Goal: Information Seeking & Learning: Check status

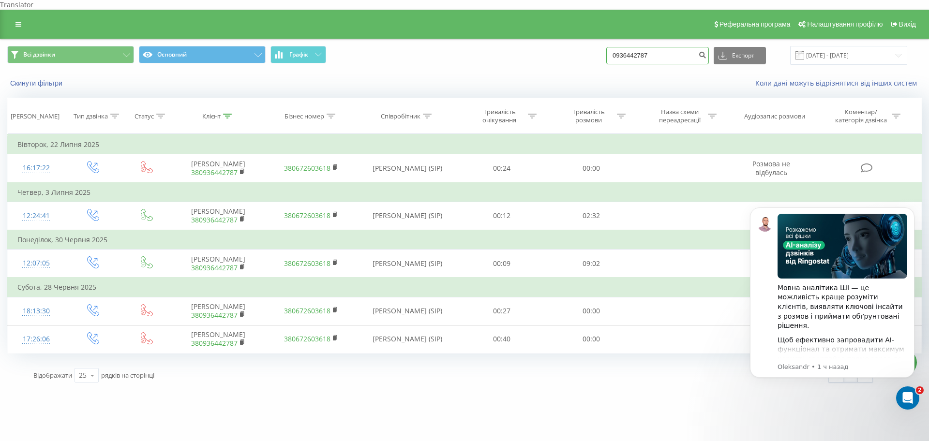
click at [646, 47] on input "0936442787" at bounding box center [657, 55] width 103 height 17
click at [35, 79] on button "Скинути фільтри" at bounding box center [37, 83] width 60 height 9
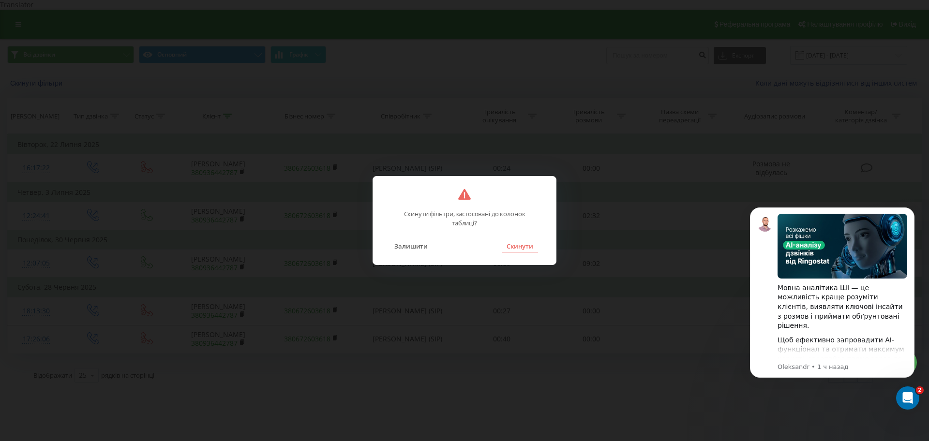
click at [523, 252] on button "Скинути" at bounding box center [520, 246] width 36 height 13
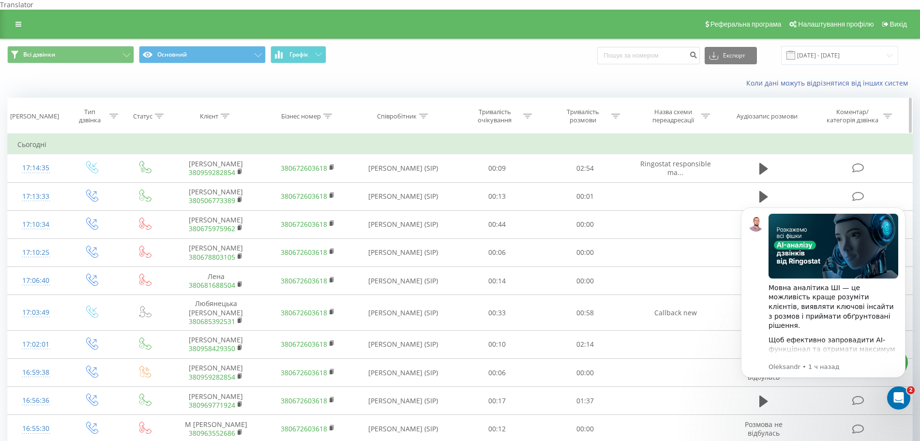
click at [111, 112] on div at bounding box center [113, 116] width 9 height 8
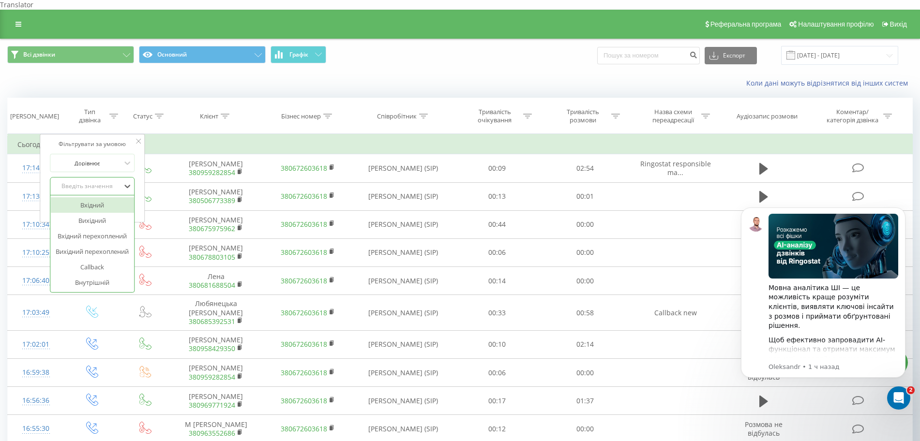
click at [81, 182] on div "Введіть значення" at bounding box center [87, 186] width 69 height 8
click at [90, 197] on div "Вхідний" at bounding box center [92, 204] width 84 height 15
click at [114, 201] on span "OK" at bounding box center [112, 205] width 27 height 15
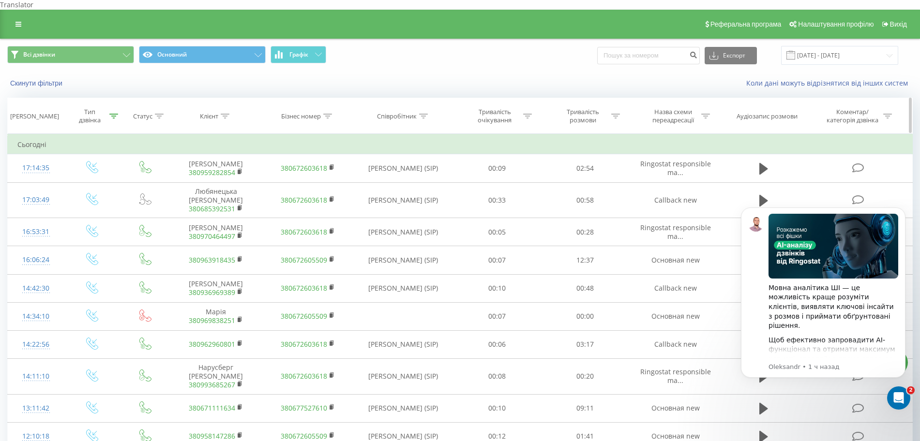
click at [612, 117] on th "Тривалість розмови" at bounding box center [585, 116] width 89 height 36
click at [614, 112] on div at bounding box center [615, 116] width 9 height 8
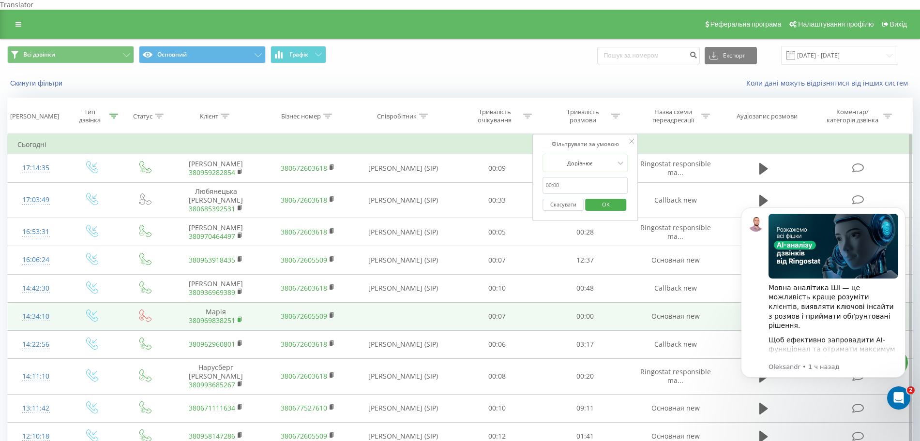
click at [239, 322] on rect at bounding box center [239, 320] width 3 height 4
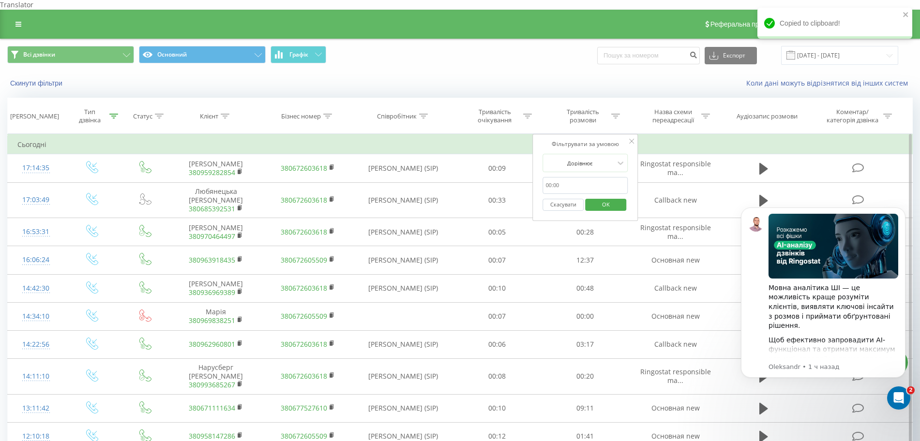
click at [559, 180] on input "text" at bounding box center [585, 185] width 85 height 17
type input "00:00"
click at [600, 197] on span "OK" at bounding box center [605, 204] width 27 height 15
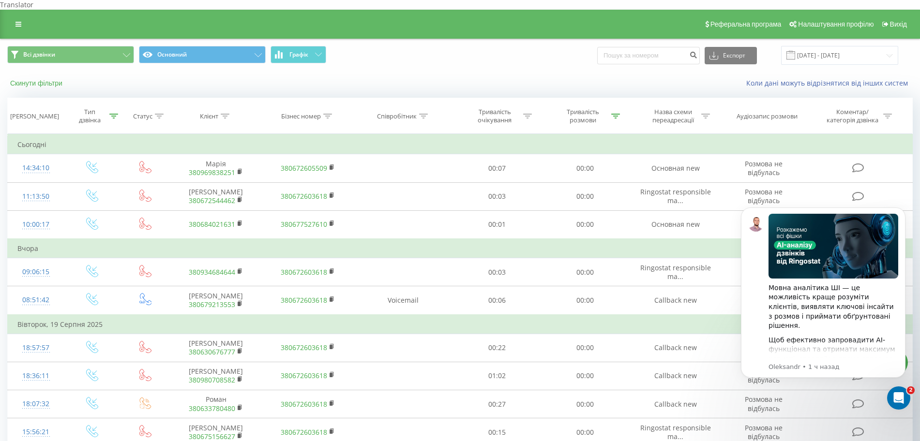
click at [52, 79] on button "Скинути фільтри" at bounding box center [37, 83] width 60 height 9
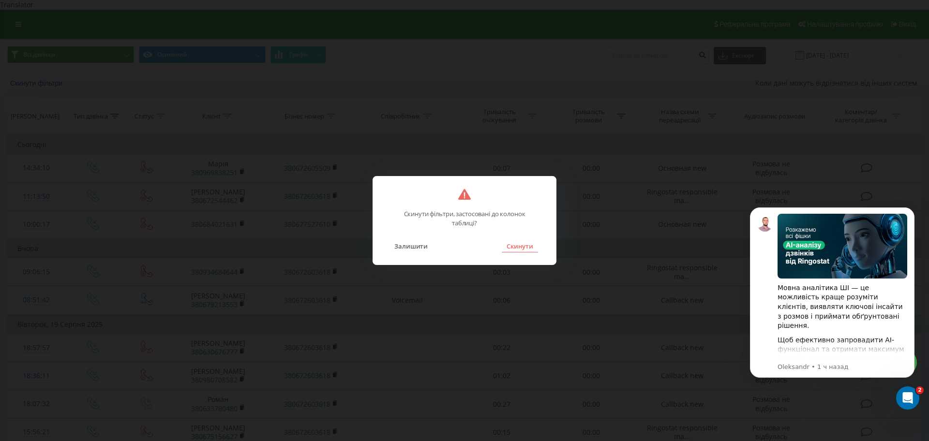
click at [527, 246] on button "Скинути" at bounding box center [520, 246] width 36 height 13
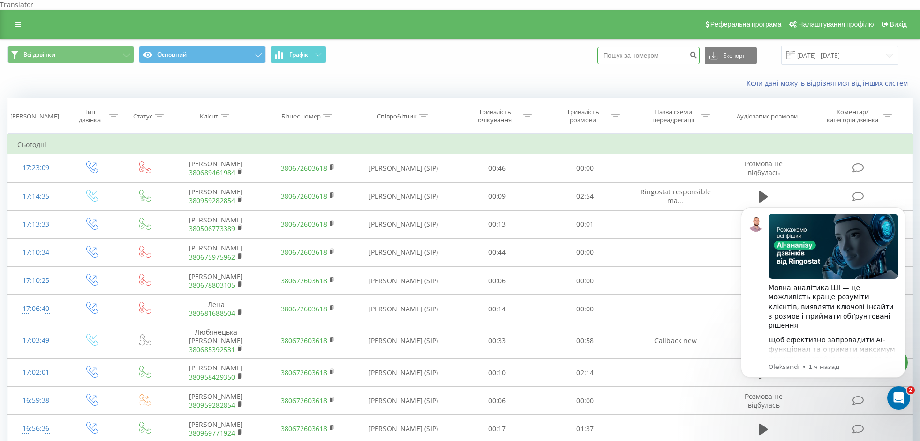
click at [645, 51] on input at bounding box center [648, 55] width 103 height 17
paste input "380969838251"
type input "380969838251"
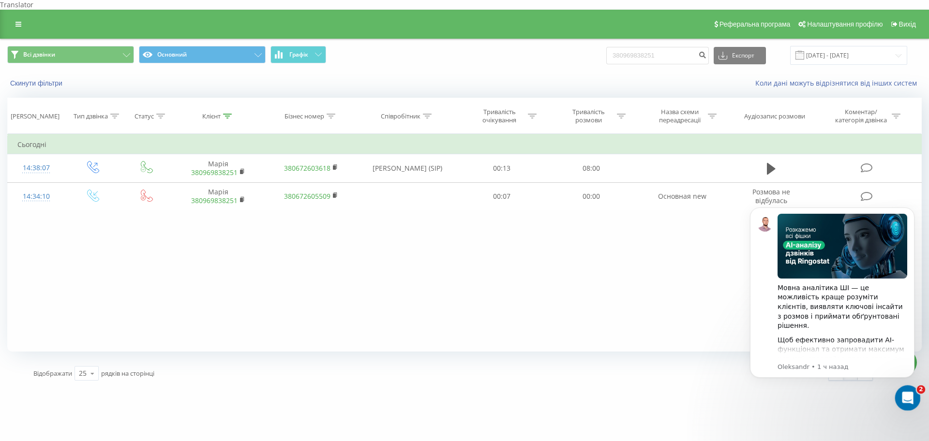
click at [907, 391] on icon "Открыть службу сообщений Intercom" at bounding box center [907, 397] width 16 height 16
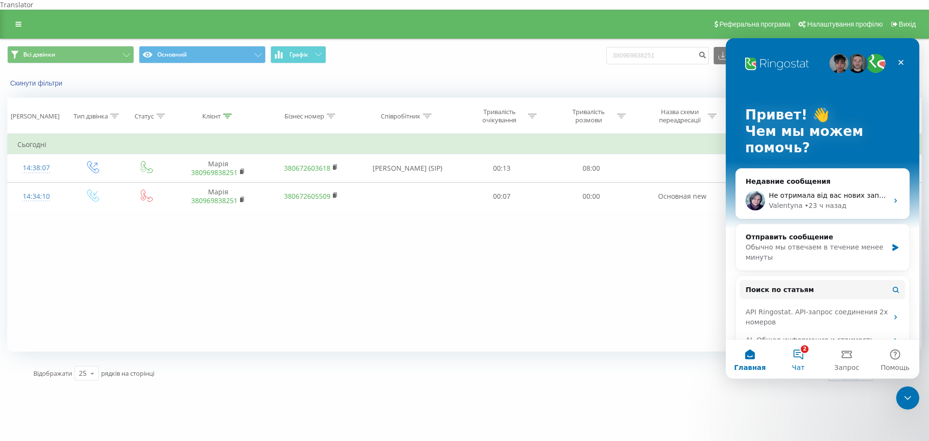
click at [803, 364] on span "Чат" at bounding box center [798, 367] width 13 height 7
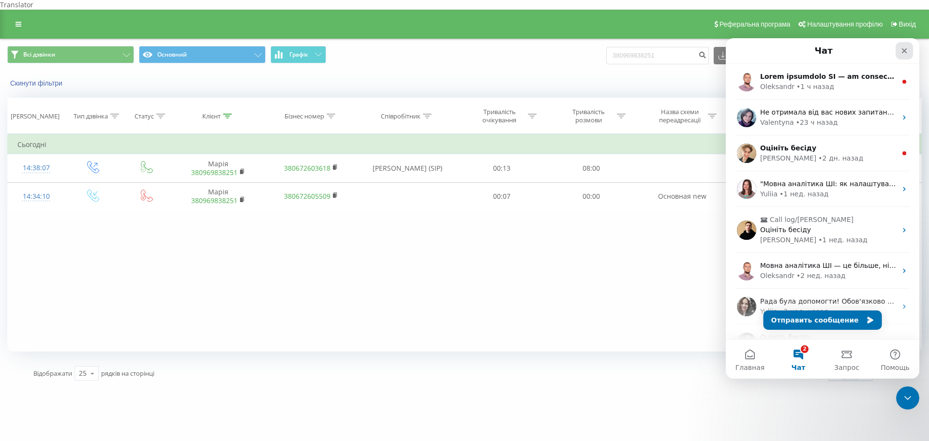
click at [900, 47] on div "Закрыть" at bounding box center [904, 50] width 17 height 17
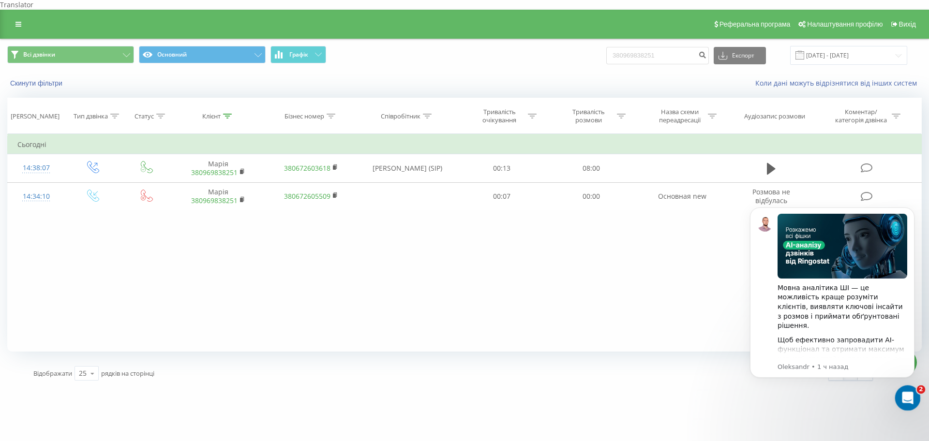
click at [906, 389] on div "Открыть службу сообщений Intercom" at bounding box center [906, 397] width 32 height 32
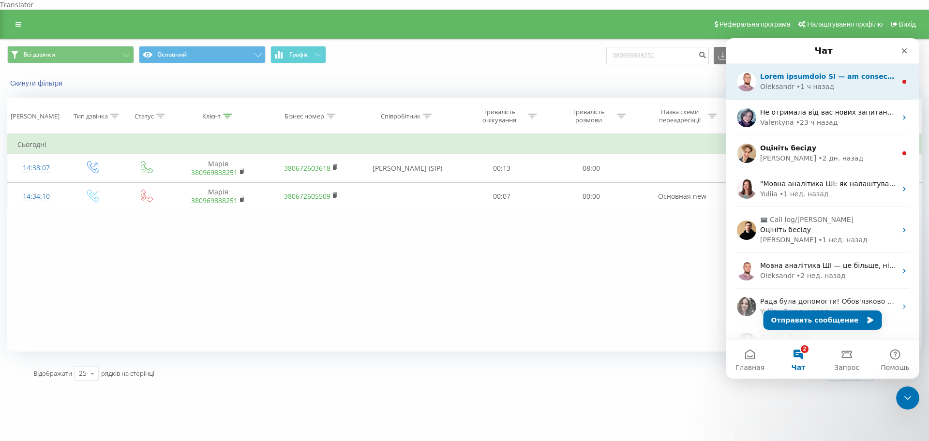
click at [774, 89] on div "Oleksandr" at bounding box center [777, 87] width 34 height 10
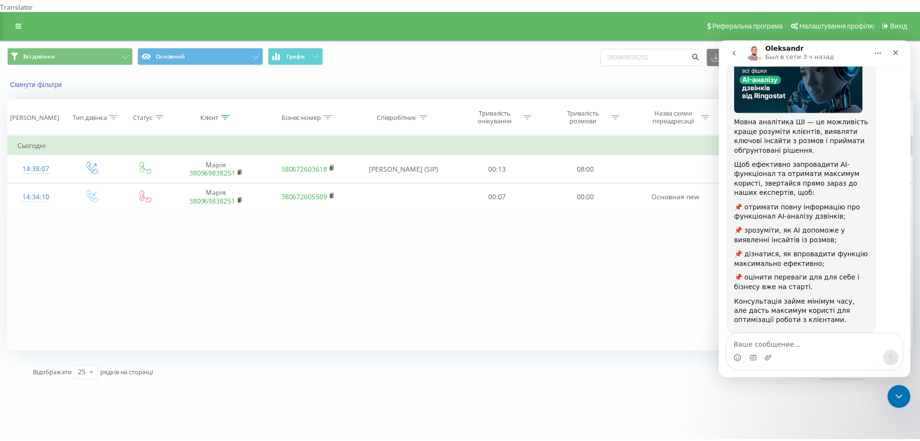
scroll to position [95, 0]
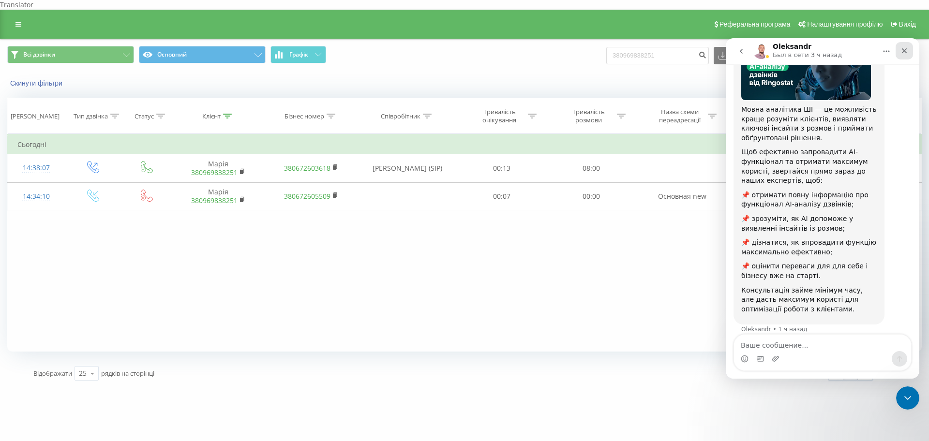
click at [906, 53] on icon "Закрыть" at bounding box center [905, 51] width 8 height 8
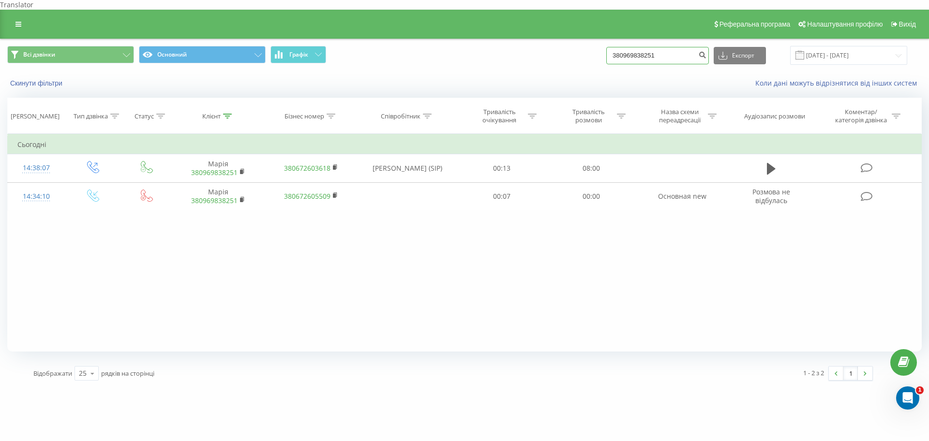
click at [677, 47] on input "380969838251" at bounding box center [657, 55] width 103 height 17
click at [36, 79] on button "Скинути фільтри" at bounding box center [37, 83] width 60 height 9
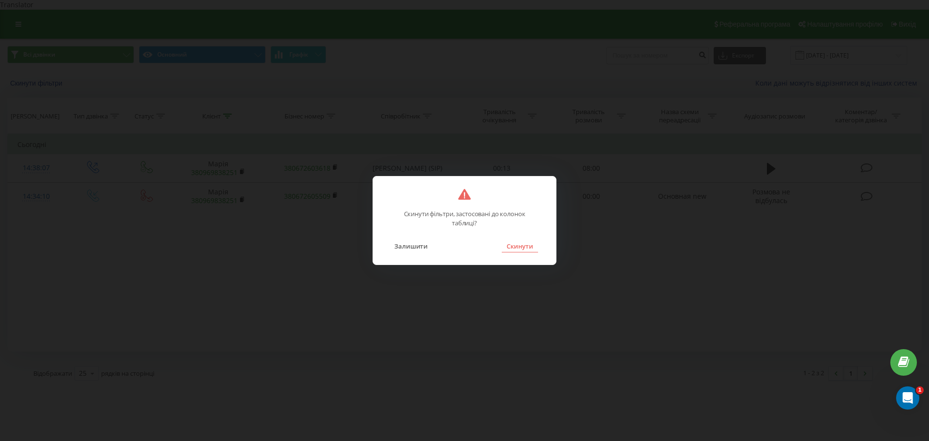
click at [516, 250] on button "Скинути" at bounding box center [520, 246] width 36 height 13
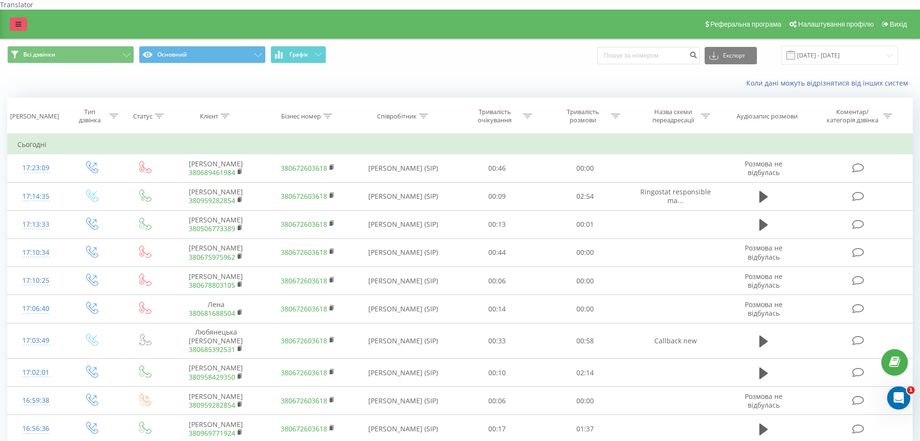
click at [19, 21] on icon at bounding box center [18, 24] width 6 height 7
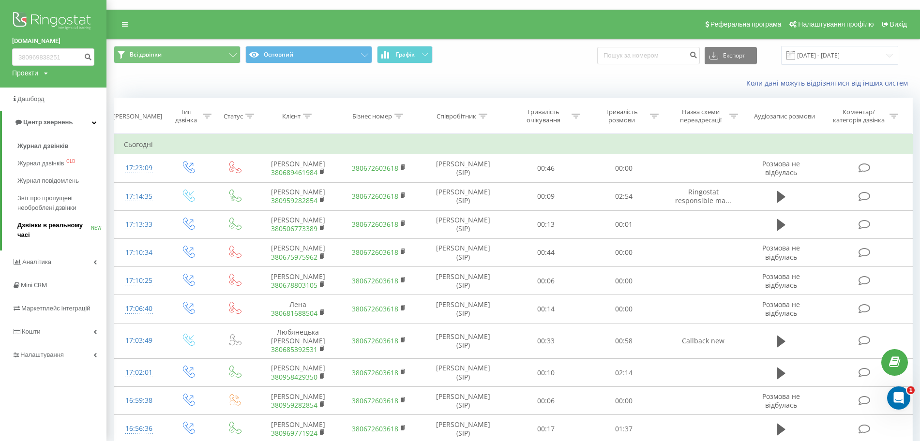
click at [57, 231] on span "Дзвінки в реальному часі" at bounding box center [54, 230] width 74 height 19
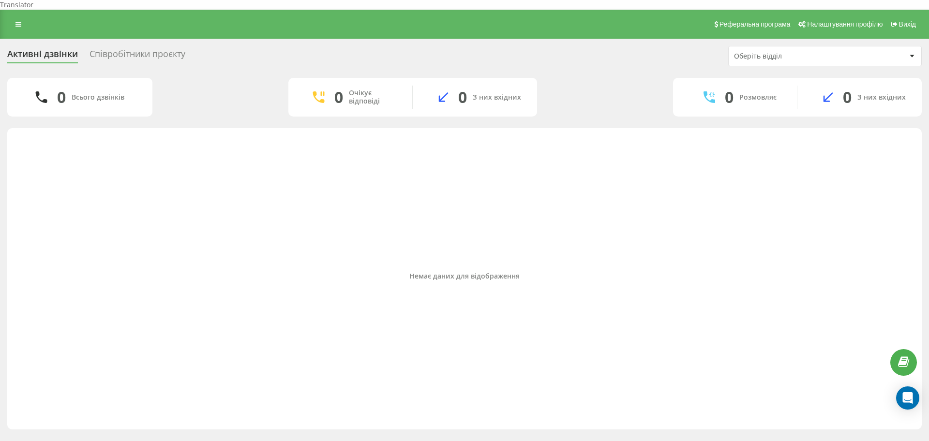
click at [132, 52] on div "Співробітники проєкту" at bounding box center [138, 56] width 96 height 15
